Goal: Information Seeking & Learning: Understand process/instructions

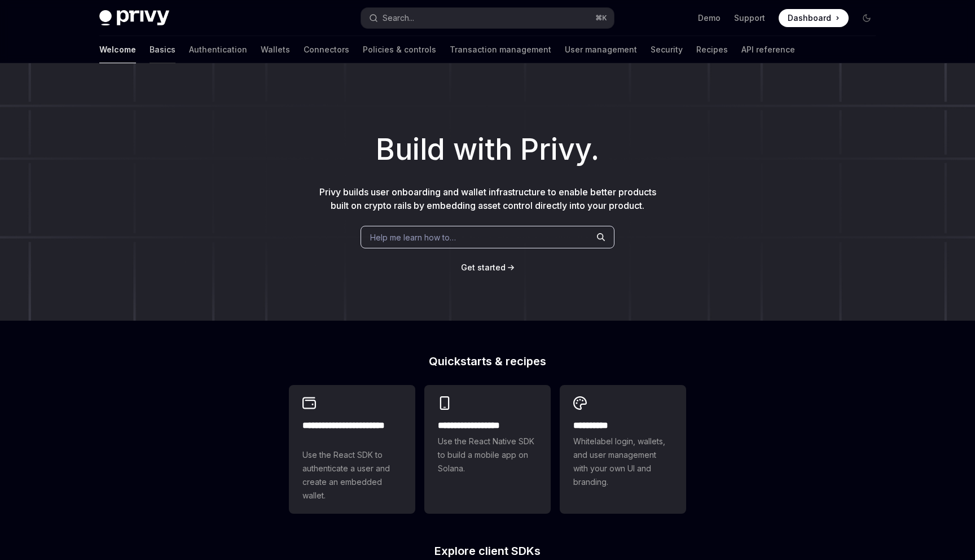
click at [150, 50] on link "Basics" at bounding box center [163, 49] width 26 height 27
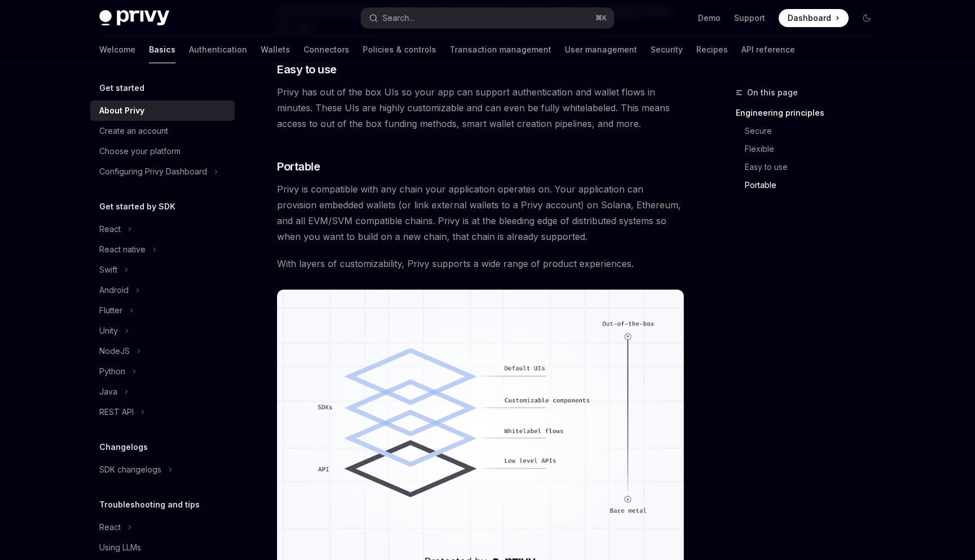
scroll to position [623, 0]
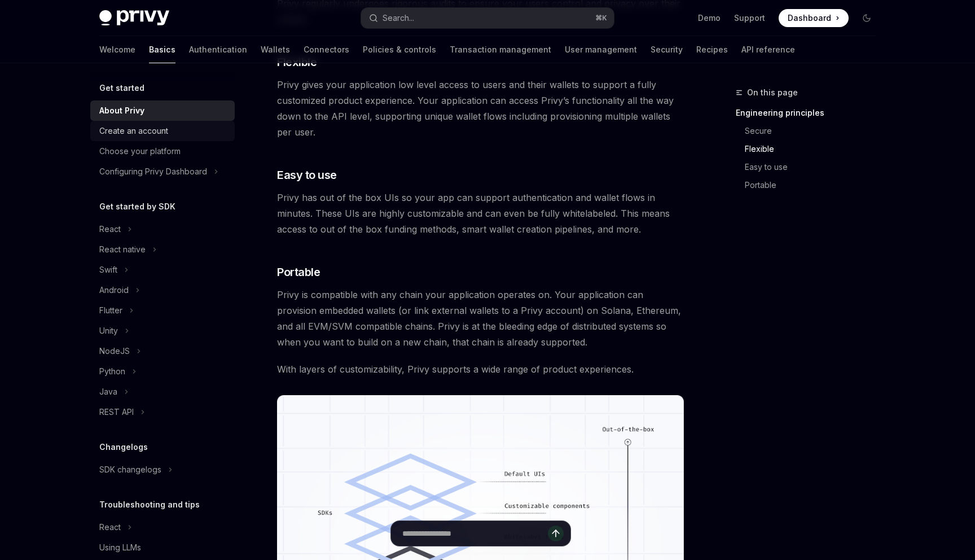
click at [168, 137] on div "Create an account" at bounding box center [163, 131] width 129 height 14
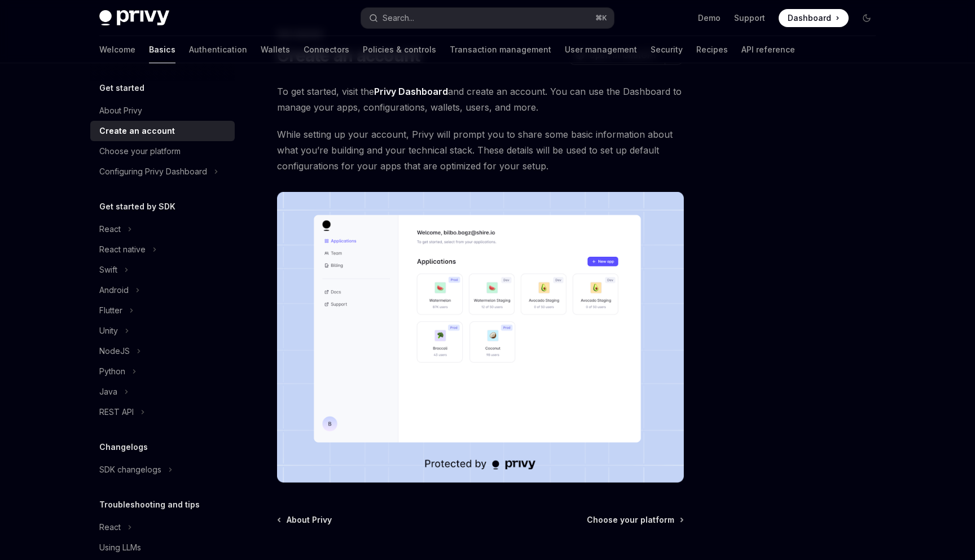
scroll to position [164, 0]
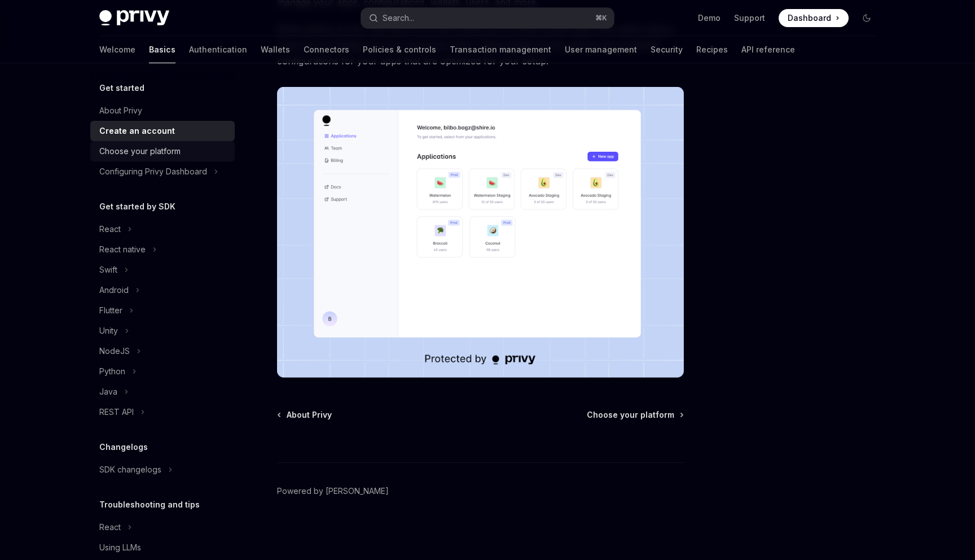
click at [194, 150] on div "Choose your platform" at bounding box center [163, 151] width 129 height 14
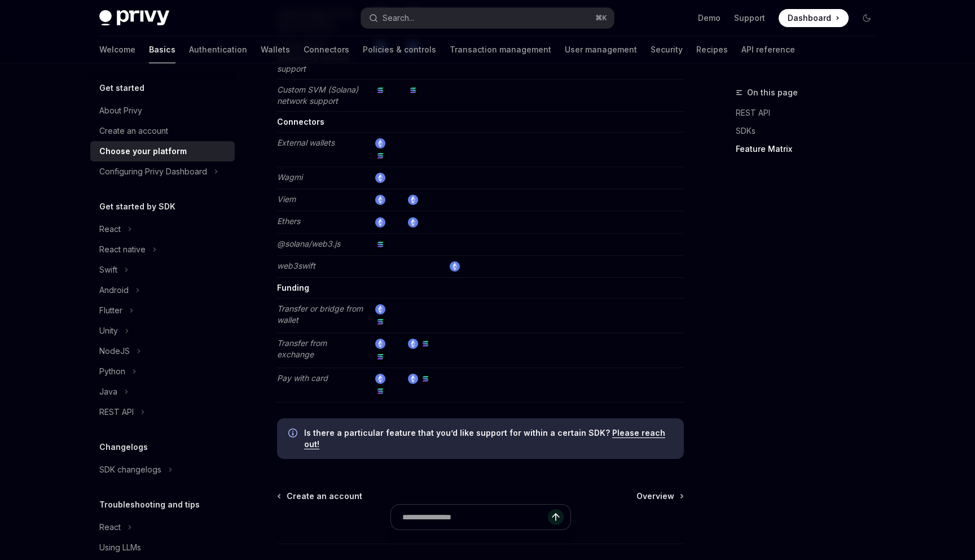
scroll to position [2061, 0]
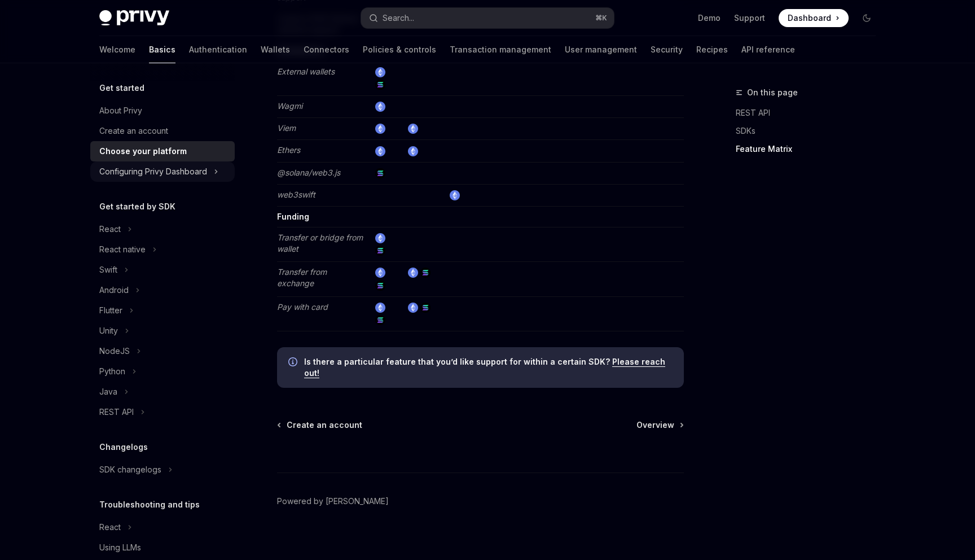
click at [187, 168] on div "Configuring Privy Dashboard" at bounding box center [153, 172] width 108 height 14
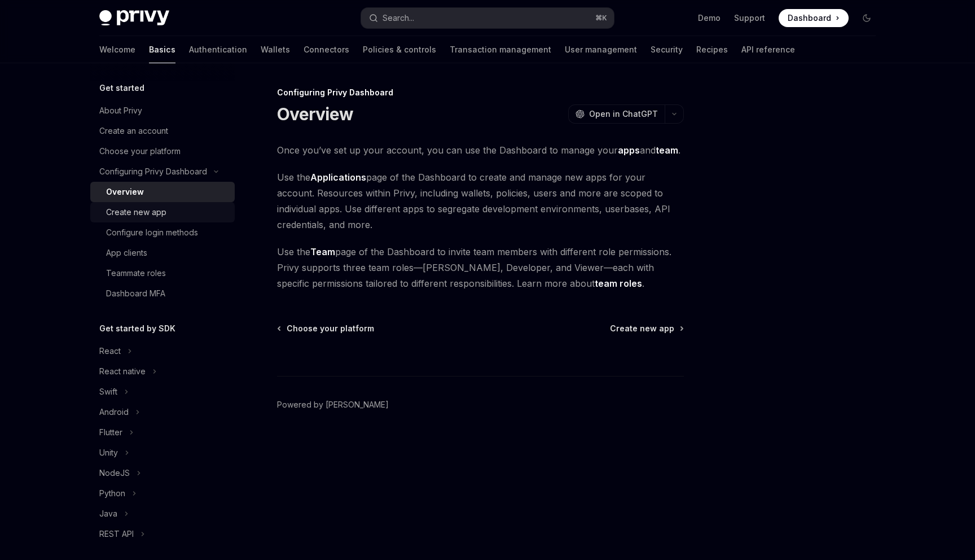
click at [184, 202] on link "Create new app" at bounding box center [162, 212] width 144 height 20
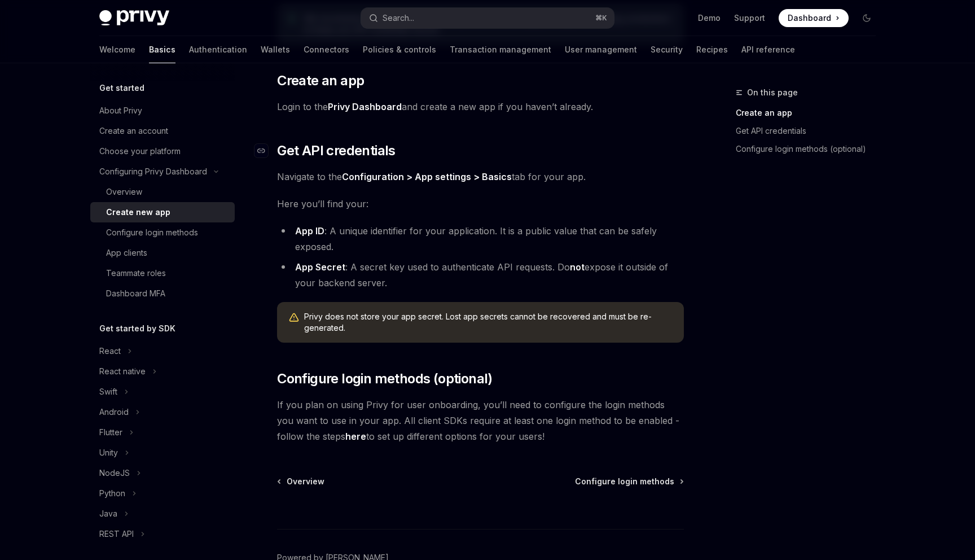
scroll to position [248, 0]
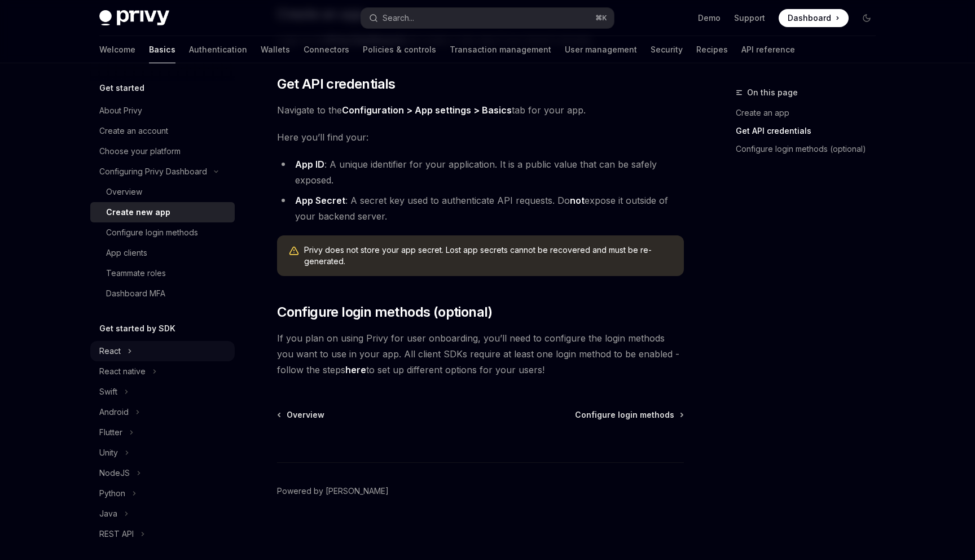
click at [182, 353] on div "React" at bounding box center [162, 351] width 144 height 20
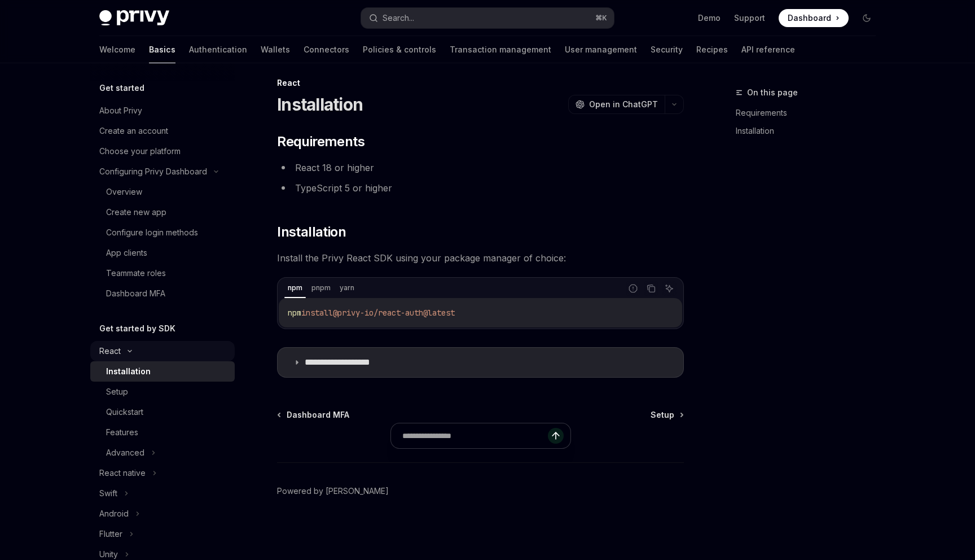
type textarea "*"
click at [648, 288] on icon "Copy the contents from the code block" at bounding box center [651, 287] width 6 height 5
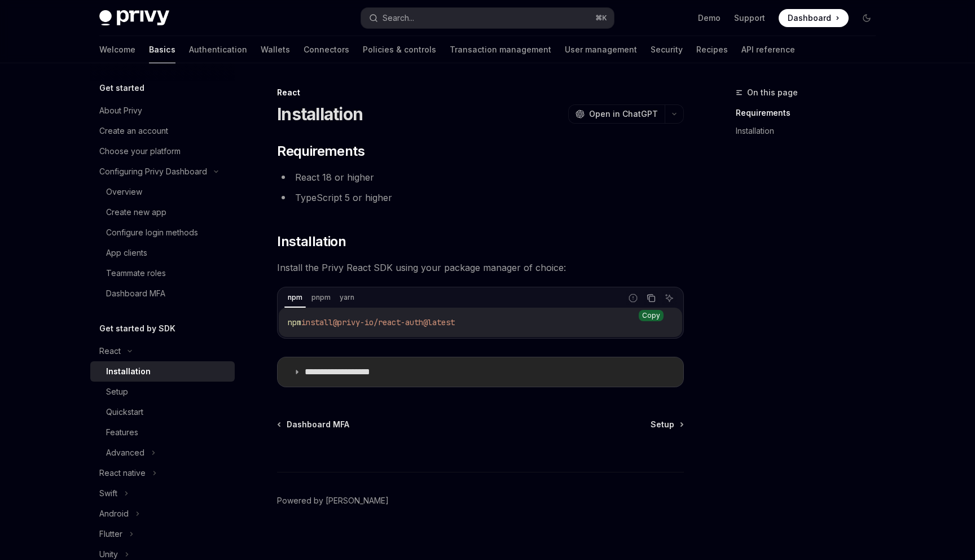
click at [589, 361] on summary "**********" at bounding box center [481, 371] width 406 height 29
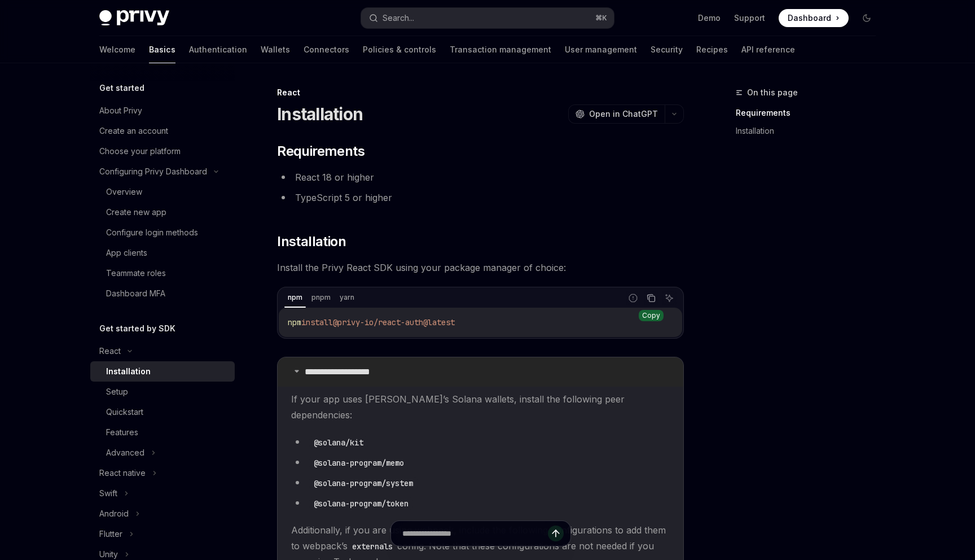
click at [580, 373] on summary "**********" at bounding box center [481, 371] width 406 height 29
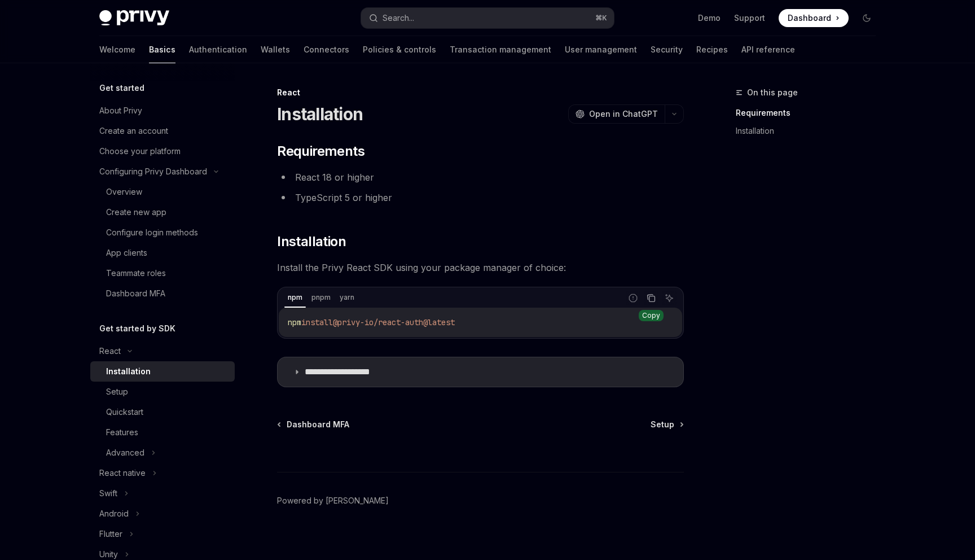
click at [333, 321] on span "install" at bounding box center [317, 322] width 32 height 10
click at [653, 295] on icon "Copy the contents from the code block" at bounding box center [651, 297] width 9 height 9
